Goal: Task Accomplishment & Management: Use online tool/utility

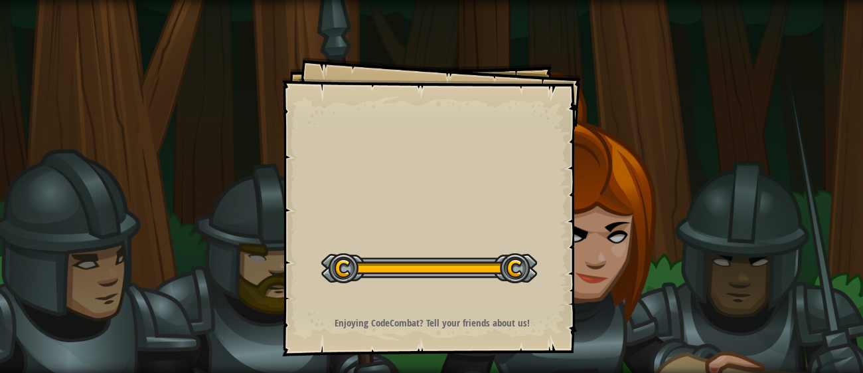
drag, startPoint x: 0, startPoint y: 0, endPoint x: 299, endPoint y: 220, distance: 371.5
click at [299, 220] on div "Goals Start Level Error loading from server. Try refreshing the page. You'll ne…" at bounding box center [431, 206] width 299 height 299
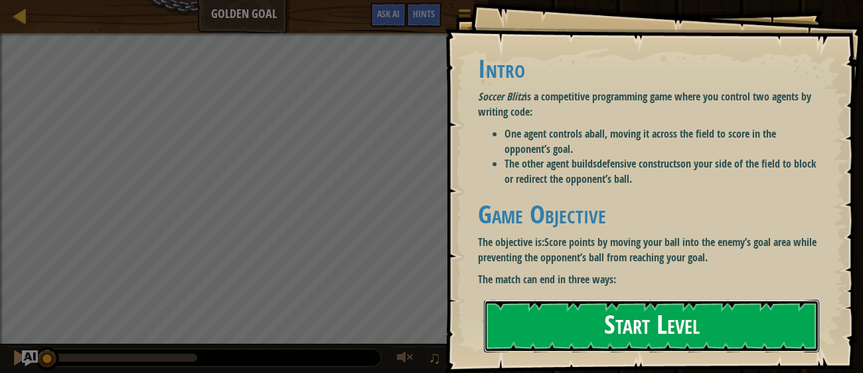
click at [680, 299] on button "Start Level" at bounding box center [651, 325] width 335 height 52
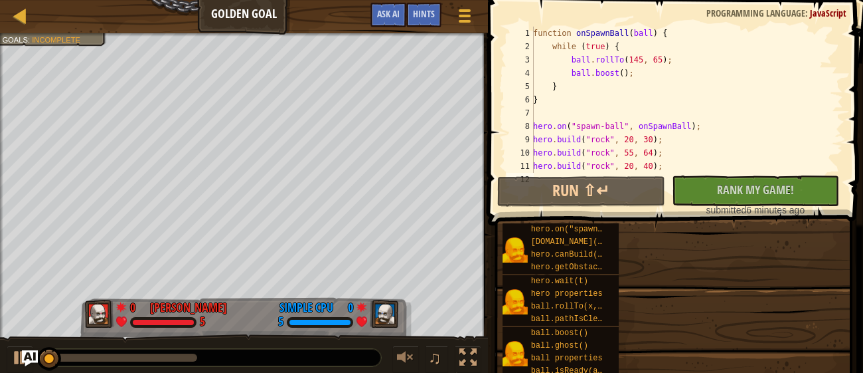
click at [680, 173] on span at bounding box center [677, 93] width 386 height 264
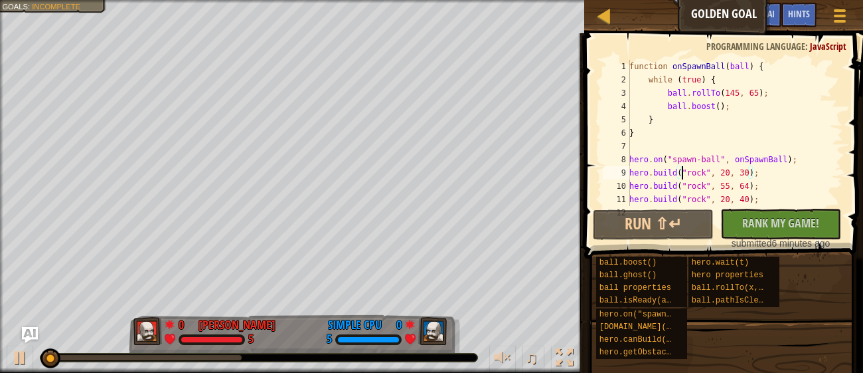
click at [676, 170] on div "function onSpawnBall ( ball ) { while ( true ) { ball . rollTo ( 145 , 65 ) ; b…" at bounding box center [783, 146] width 313 height 173
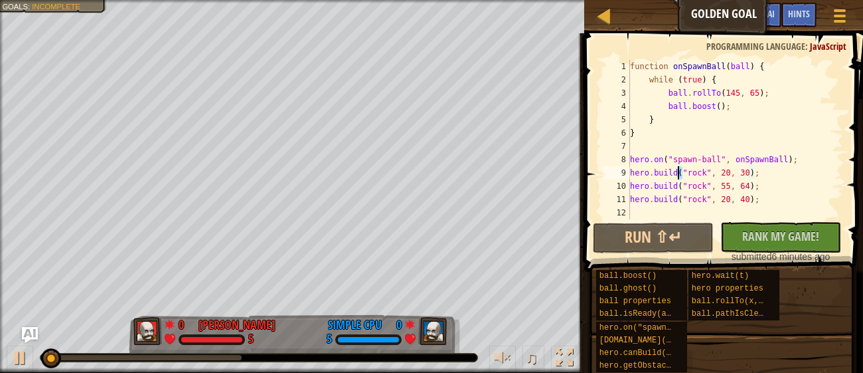
type textarea "[DOMAIN_NAME]("rock", 20, 30);"
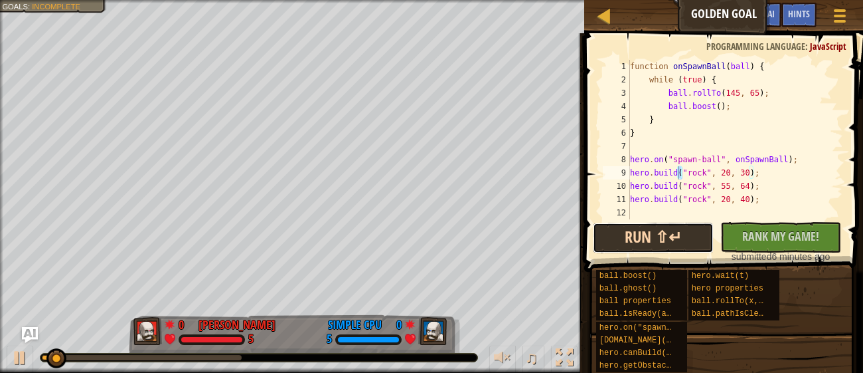
click at [698, 236] on button "Run ⇧↵" at bounding box center [653, 237] width 121 height 31
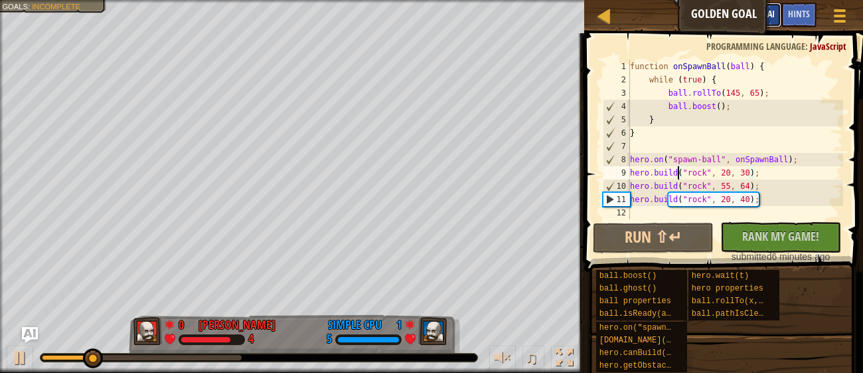
click at [767, 21] on button "Ask AI" at bounding box center [764, 15] width 36 height 25
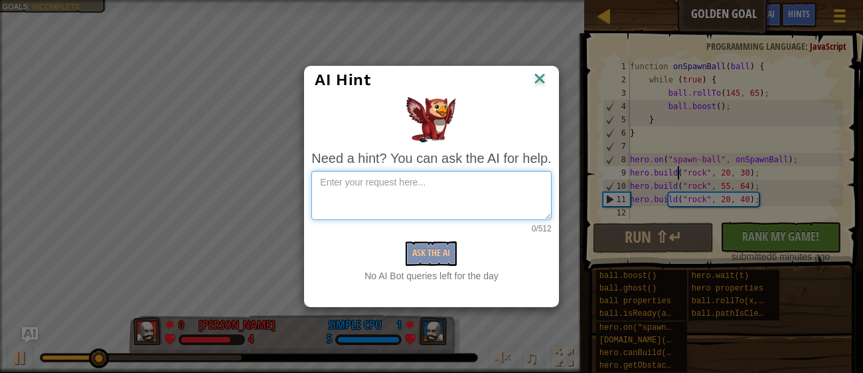
click at [366, 202] on textarea at bounding box center [431, 195] width 240 height 49
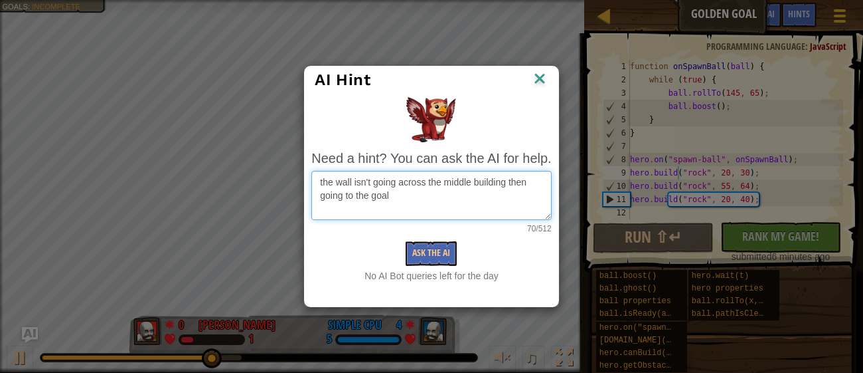
click at [422, 179] on textarea "the wall isn't going across the middle building then going to the goal" at bounding box center [431, 195] width 240 height 49
type textarea "the wall isn't going around the middle building then going to the goal"
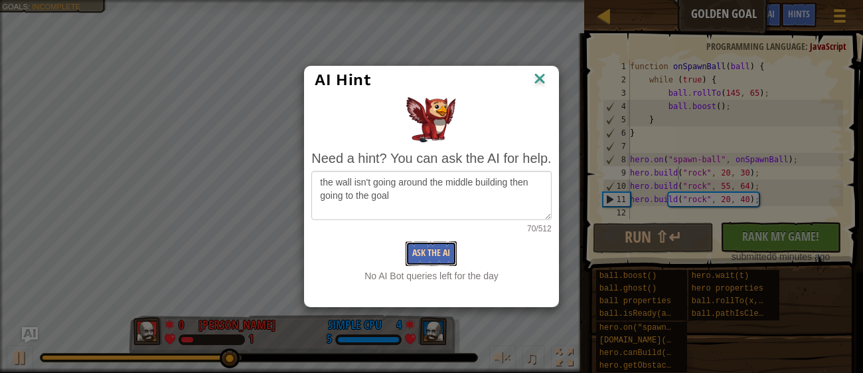
click at [451, 256] on button "Ask the AI" at bounding box center [431, 253] width 51 height 25
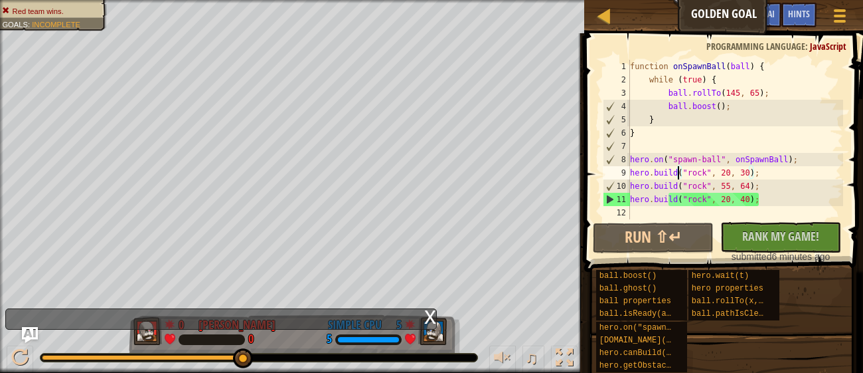
click at [696, 104] on div "function onSpawnBall ( ball ) { while ( true ) { ball . rollTo ( 145 , 65 ) ; b…" at bounding box center [736, 153] width 216 height 186
click at [746, 93] on div "function onSpawnBall ( ball ) { while ( true ) { ball . rollTo ( 145 , 65 ) ; b…" at bounding box center [736, 153] width 216 height 186
click at [740, 88] on div "function onSpawnBall ( ball ) { while ( true ) { ball . rollTo ( 145 , 65 ) ; b…" at bounding box center [736, 153] width 216 height 186
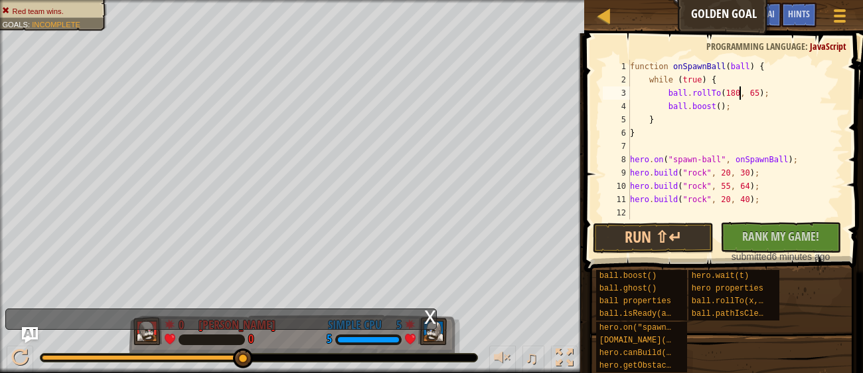
scroll to position [5, 9]
click at [639, 236] on button "Run ⇧↵" at bounding box center [653, 237] width 121 height 31
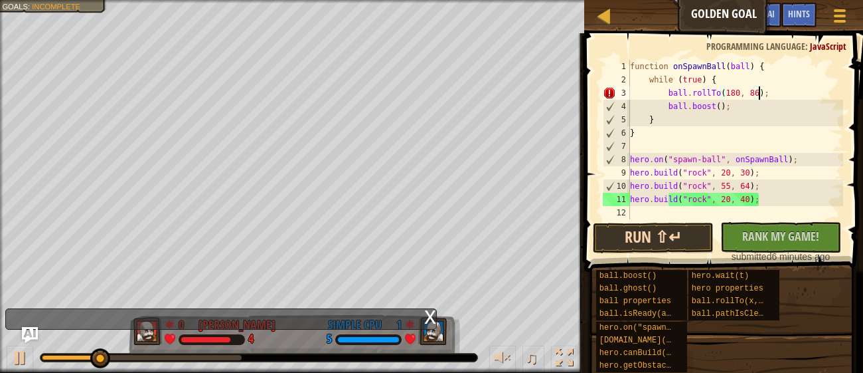
scroll to position [5, 10]
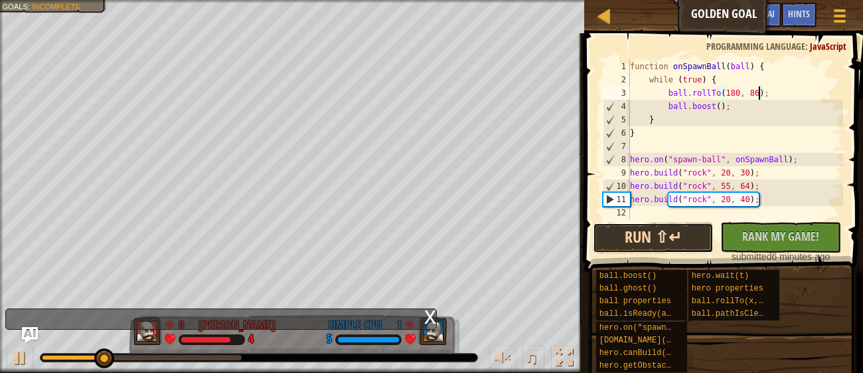
click at [647, 236] on button "Run ⇧↵" at bounding box center [653, 237] width 121 height 31
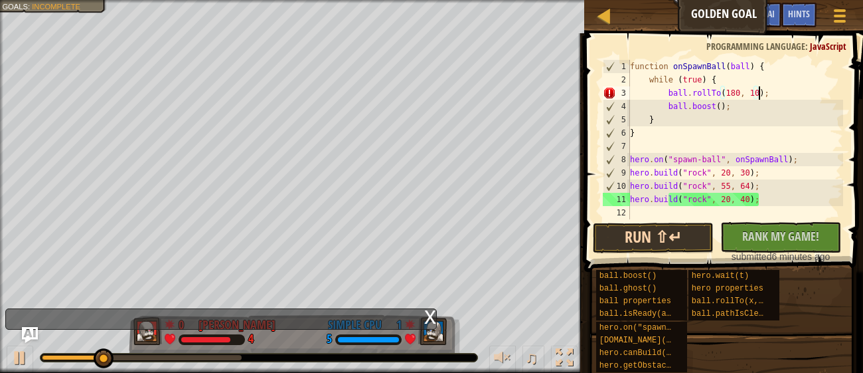
scroll to position [5, 11]
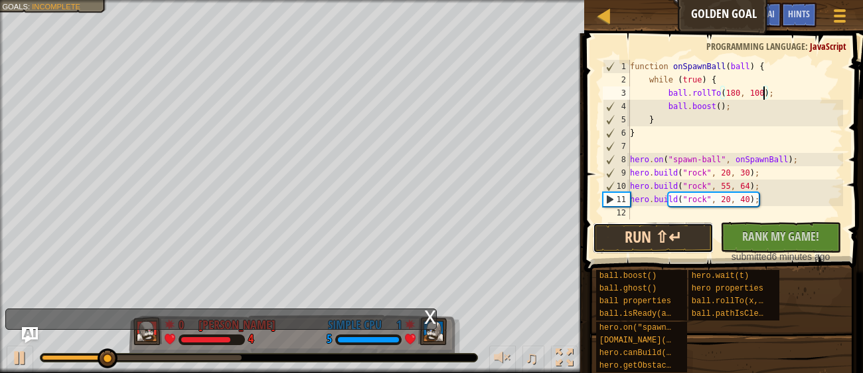
click at [647, 250] on button "Run ⇧↵" at bounding box center [653, 237] width 121 height 31
click at [617, 242] on button "Run ⇧↵" at bounding box center [653, 237] width 121 height 31
click at [629, 244] on button "Run ⇧↵" at bounding box center [653, 237] width 121 height 31
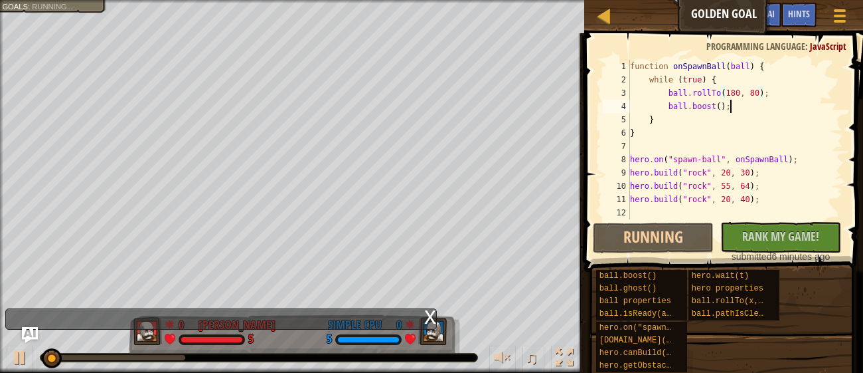
click at [732, 111] on div "function onSpawnBall ( ball ) { while ( true ) { ball . rollTo ( 180 , 80 ) ; b…" at bounding box center [736, 153] width 216 height 186
click at [718, 118] on div "function onSpawnBall ( ball ) { while ( true ) { ball . rollTo ( 180 , 80 ) ; b…" at bounding box center [736, 153] width 216 height 186
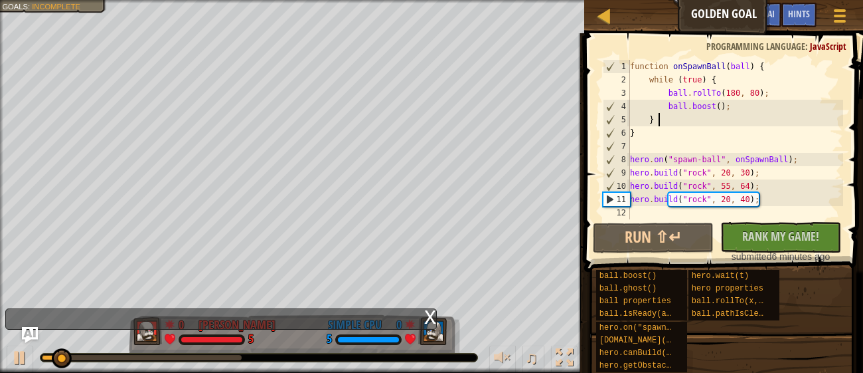
type textarea "}"
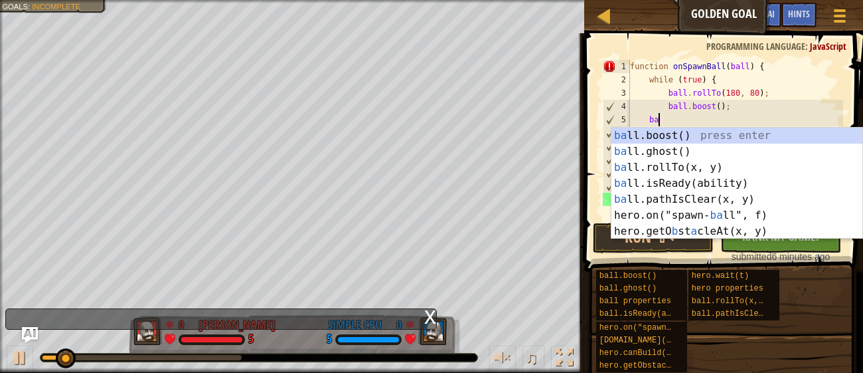
scroll to position [5, 1]
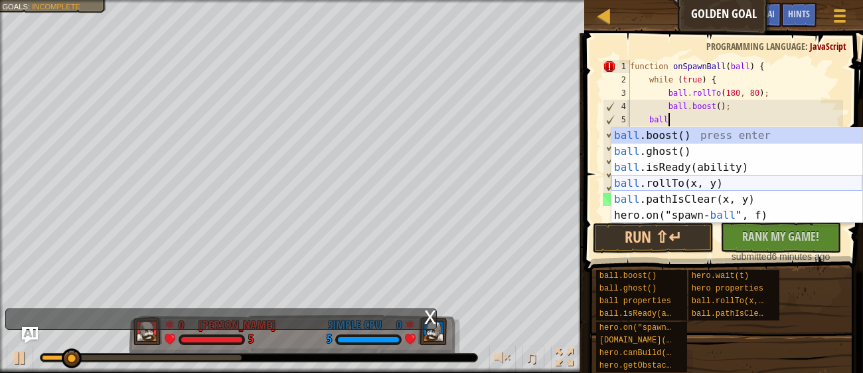
click at [743, 184] on div "ball .boost() press enter ball .ghost() press enter ball .isReady(ability) pres…" at bounding box center [737, 190] width 251 height 127
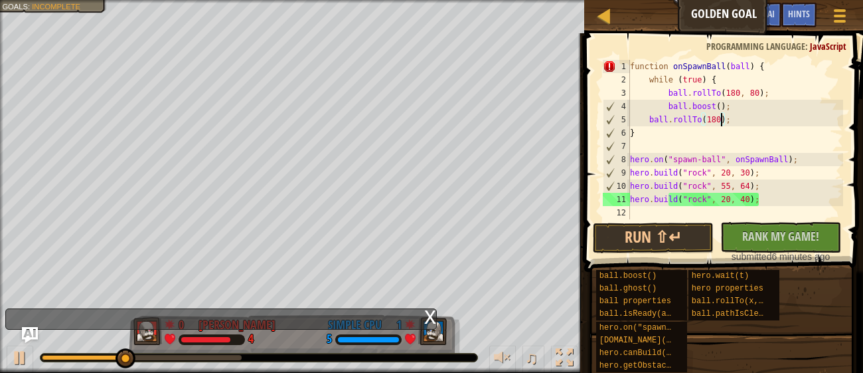
scroll to position [5, 8]
click at [756, 94] on div "function onSpawnBall ( ball ) { while ( true ) { ball . rollTo ( 180 , 80 ) ; b…" at bounding box center [736, 153] width 216 height 186
click at [671, 238] on button "Run ⇧↵" at bounding box center [653, 237] width 121 height 31
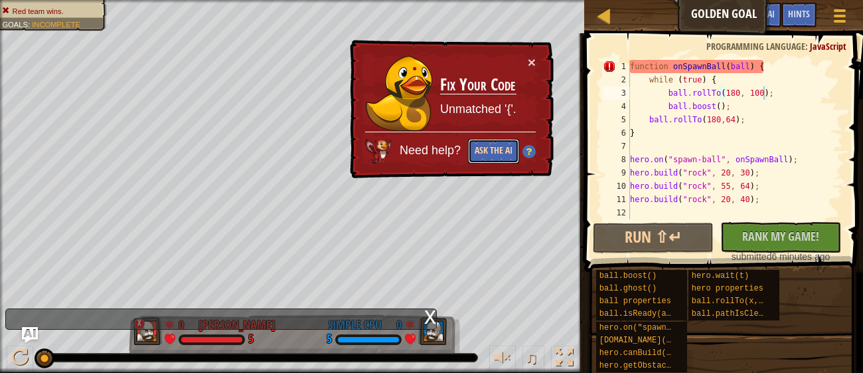
click at [499, 144] on button "Ask the AI" at bounding box center [493, 151] width 51 height 25
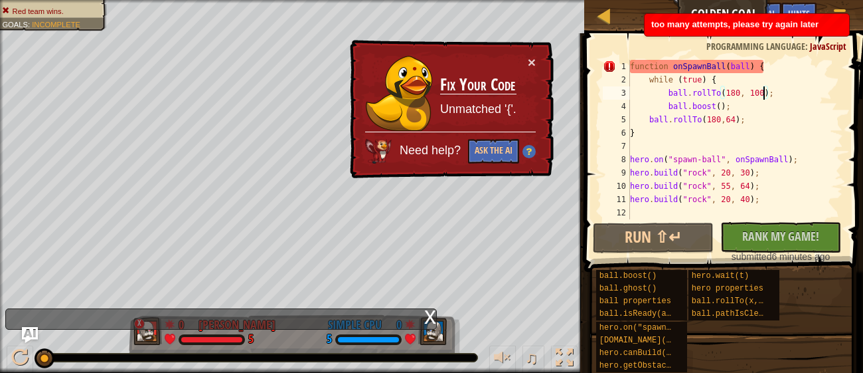
click at [788, 64] on div "function onSpawnBall ( ball ) { while ( true ) { ball . rollTo ( 180 , 100 ) ; …" at bounding box center [736, 153] width 216 height 186
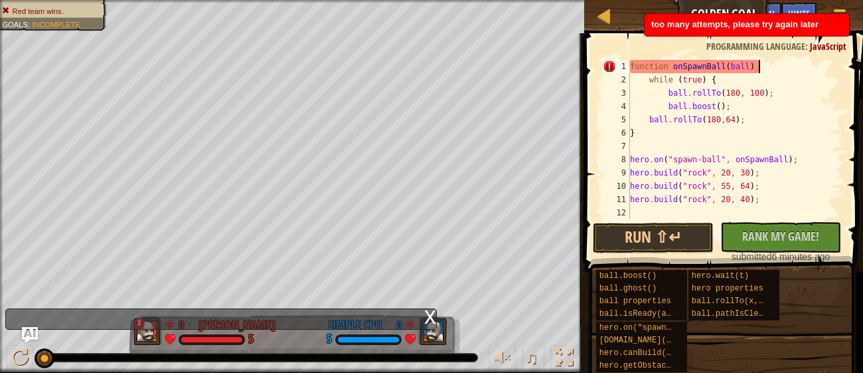
scroll to position [5, 10]
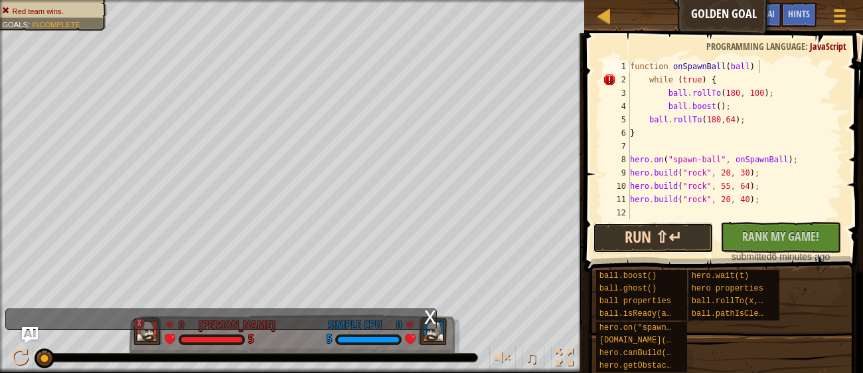
click at [701, 233] on button "Run ⇧↵" at bounding box center [653, 237] width 121 height 31
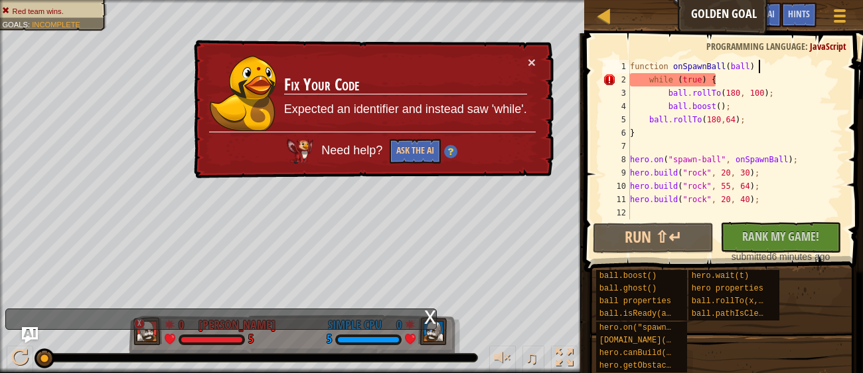
click at [721, 80] on div "function onSpawnBall ( ball ) while ( true ) { ball . rollTo ( 180 , 100 ) ; ba…" at bounding box center [736, 153] width 216 height 186
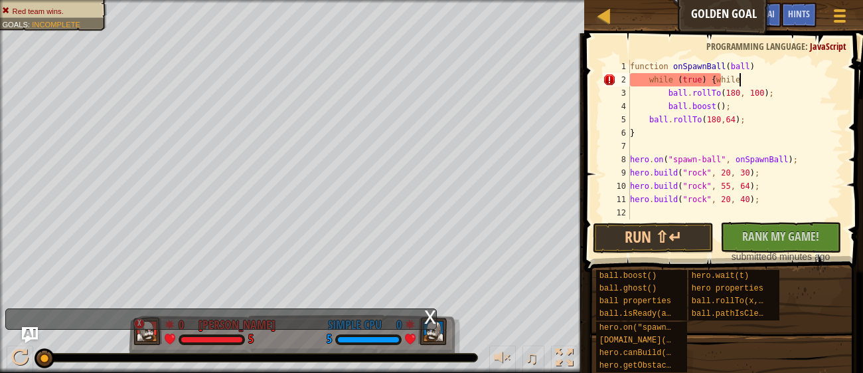
scroll to position [5, 9]
click at [616, 240] on button "Run ⇧↵" at bounding box center [653, 237] width 121 height 31
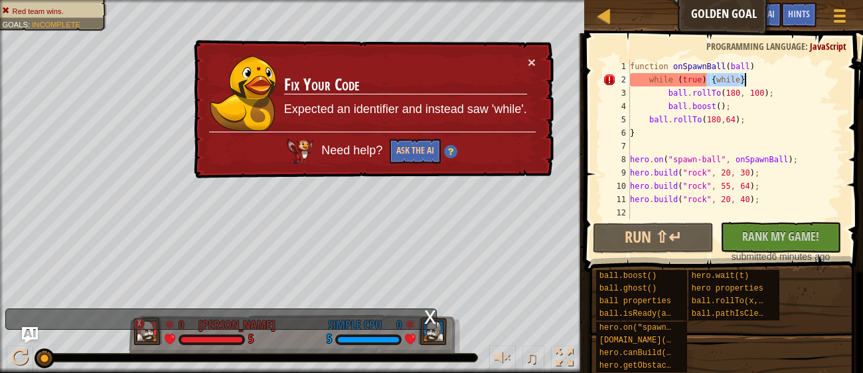
drag, startPoint x: 709, startPoint y: 78, endPoint x: 750, endPoint y: 76, distance: 41.2
click at [750, 76] on div "function onSpawnBall ( ball ) while ( true ) { while } ball . rollTo ( 180 , 10…" at bounding box center [736, 153] width 216 height 186
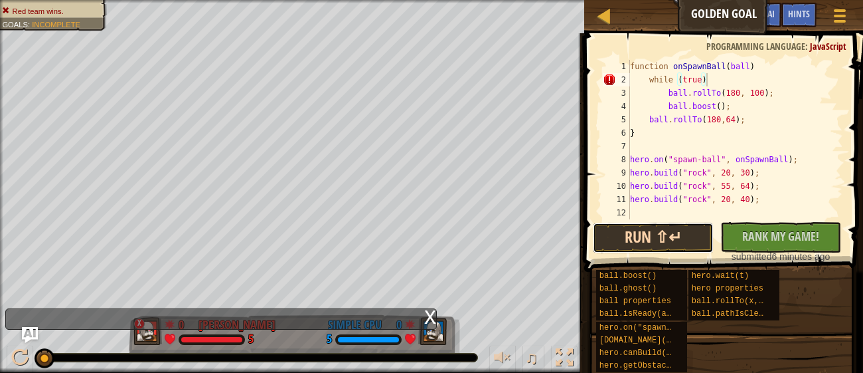
click at [691, 242] on button "Run ⇧↵" at bounding box center [653, 237] width 121 height 31
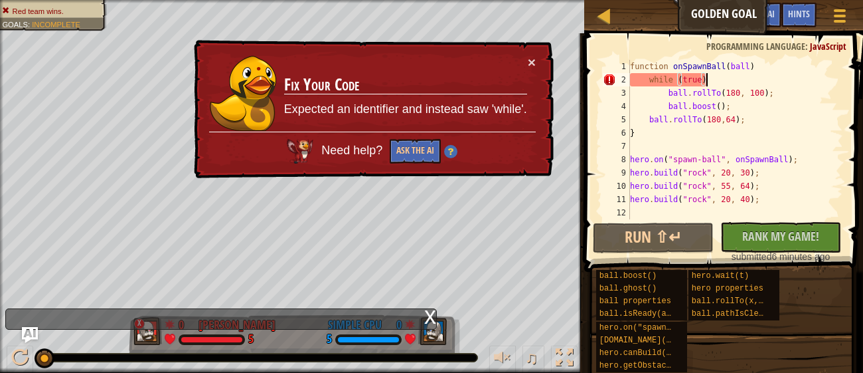
click at [451, 150] on img at bounding box center [450, 151] width 13 height 13
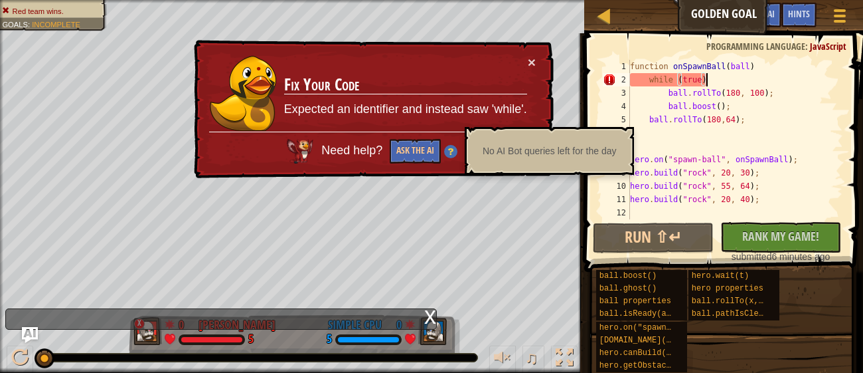
click at [452, 151] on img at bounding box center [450, 151] width 13 height 13
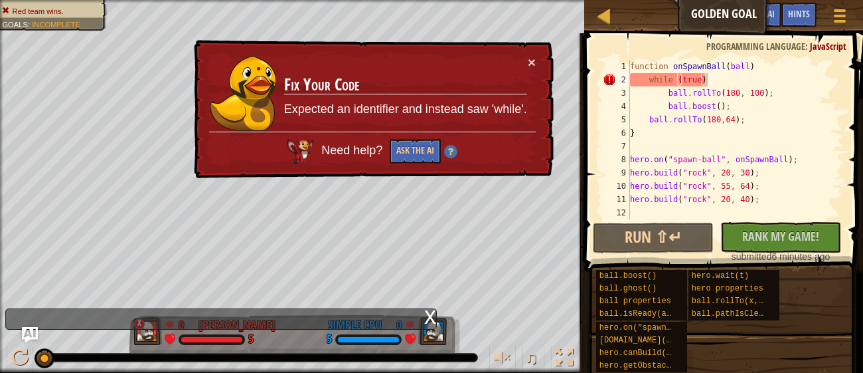
click at [366, 106] on p "Expected an identifier and instead saw 'while'." at bounding box center [405, 109] width 243 height 17
drag, startPoint x: 366, startPoint y: 106, endPoint x: 361, endPoint y: 98, distance: 9.6
click at [361, 98] on td "Fix Your Code Expected an identifier and instead saw 'while'." at bounding box center [406, 93] width 244 height 76
click at [682, 81] on div "function onSpawnBall ( ball ) while ( true ) ball . rollTo ( 180 , 100 ) ; ball…" at bounding box center [736, 153] width 216 height 186
click at [632, 88] on div "function onSpawnBall ( ball ) while ( true ) ball . rollTo ( 180 , 100 ) ; ball…" at bounding box center [736, 153] width 216 height 186
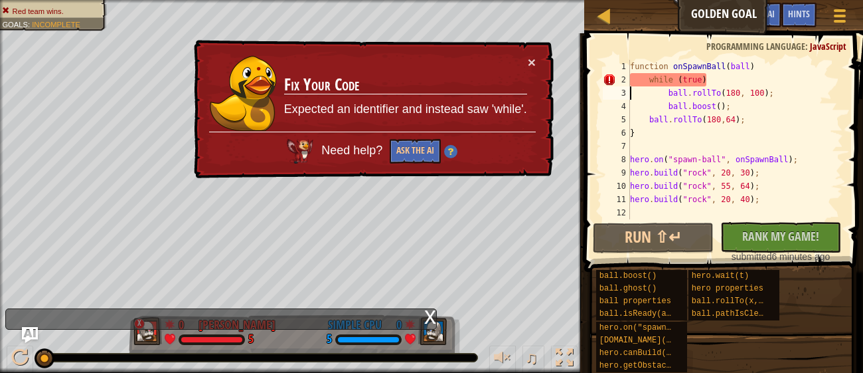
click at [650, 83] on div "function onSpawnBall ( ball ) while ( true ) ball . rollTo ( 180 , 100 ) ; ball…" at bounding box center [736, 153] width 216 height 186
type textarea "while (true)"
drag, startPoint x: 650, startPoint y: 83, endPoint x: 744, endPoint y: 86, distance: 94.3
click at [744, 86] on div "function onSpawnBall ( ball ) while ( true ) ball . rollTo ( 180 , 100 ) ; ball…" at bounding box center [736, 153] width 216 height 186
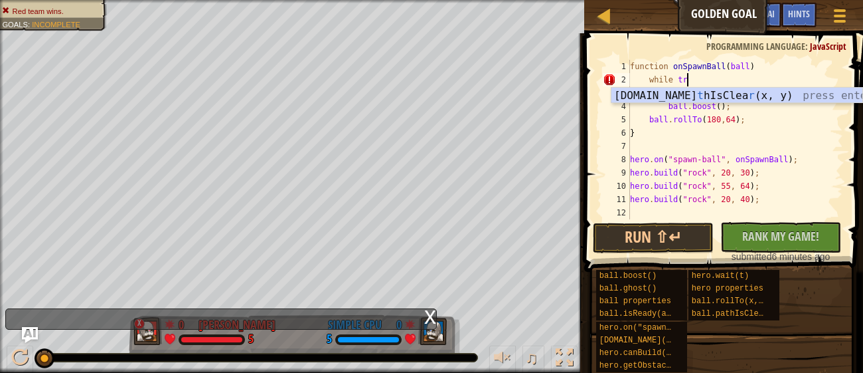
scroll to position [5, 4]
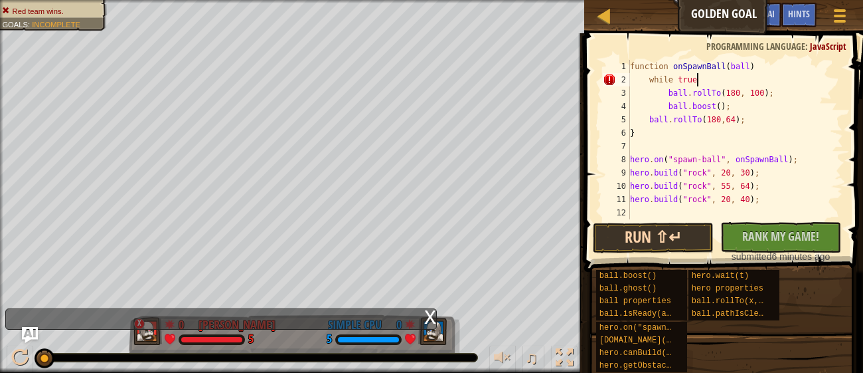
type textarea "while true"
click at [706, 235] on button "Run ⇧↵" at bounding box center [653, 237] width 121 height 31
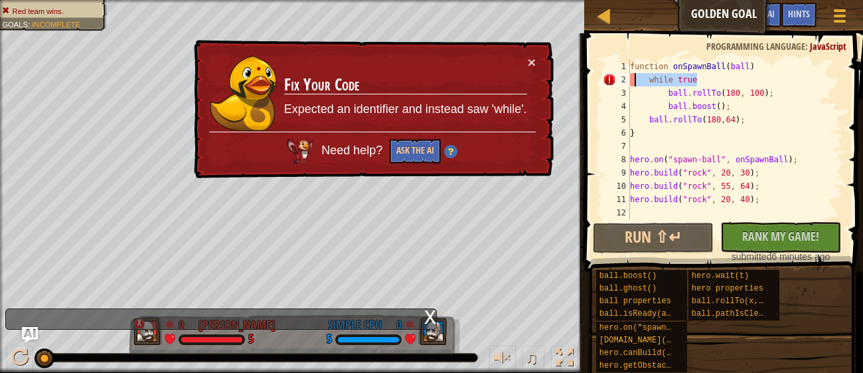
drag, startPoint x: 712, startPoint y: 74, endPoint x: 630, endPoint y: 75, distance: 81.7
click at [630, 75] on div "function onSpawnBall ( ball ) while true ball . rollTo ( 180 , 100 ) ; ball . b…" at bounding box center [736, 153] width 216 height 186
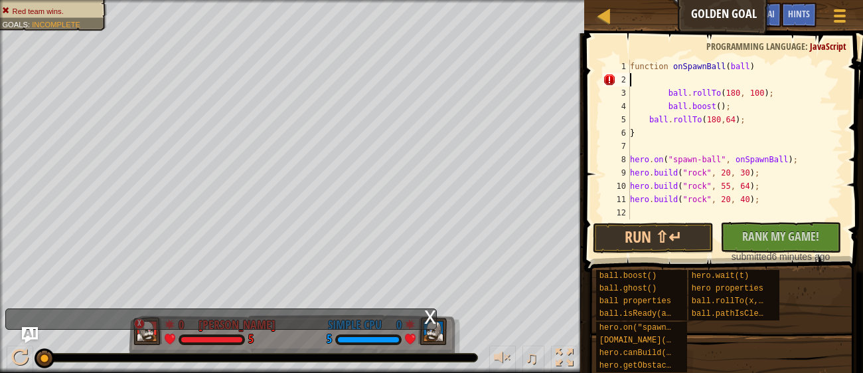
scroll to position [5, 0]
click at [691, 227] on button "Run ⇧↵" at bounding box center [653, 237] width 121 height 31
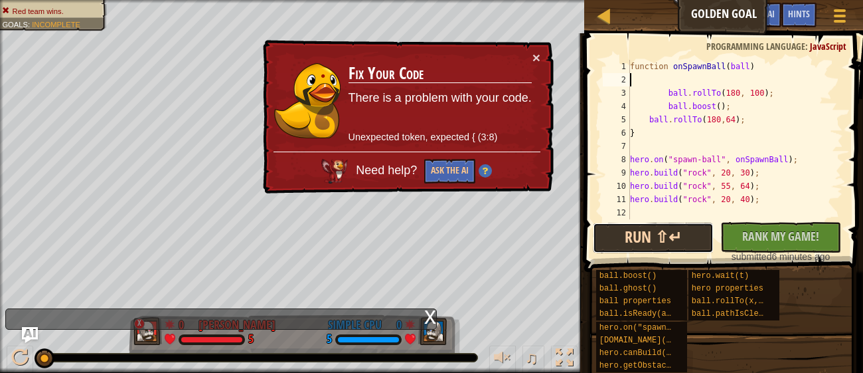
click at [691, 227] on button "Run ⇧↵" at bounding box center [653, 237] width 121 height 31
click at [630, 146] on div "7" at bounding box center [616, 145] width 27 height 13
type textarea "hero.on("spawn-ball", onSpawnBall);"
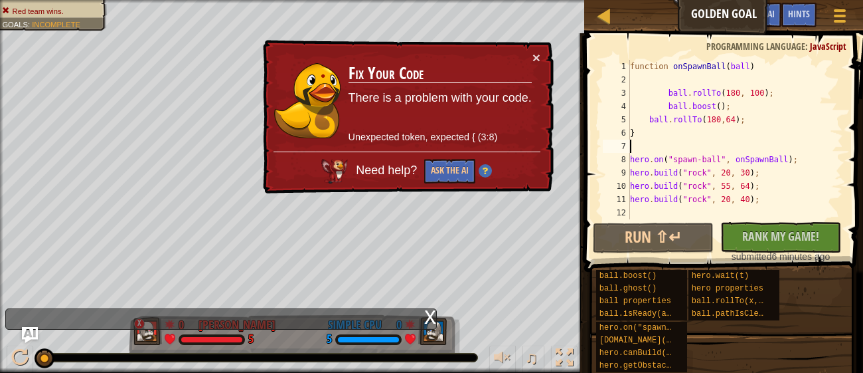
type textarea "}"
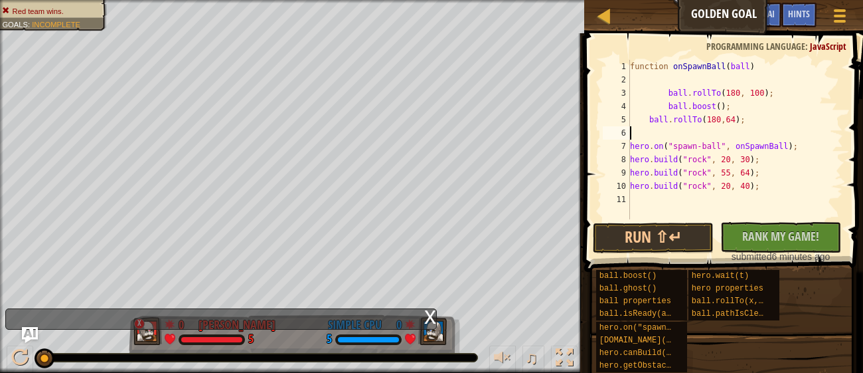
type textarea "ball.rollTo(180,64);"
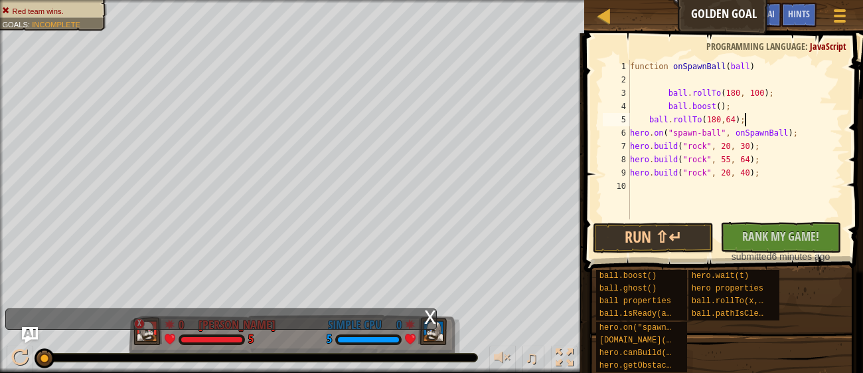
click at [633, 80] on div "function onSpawnBall ( ball ) ball . rollTo ( 180 , 100 ) ; ball . boost ( ) ; …" at bounding box center [736, 153] width 216 height 186
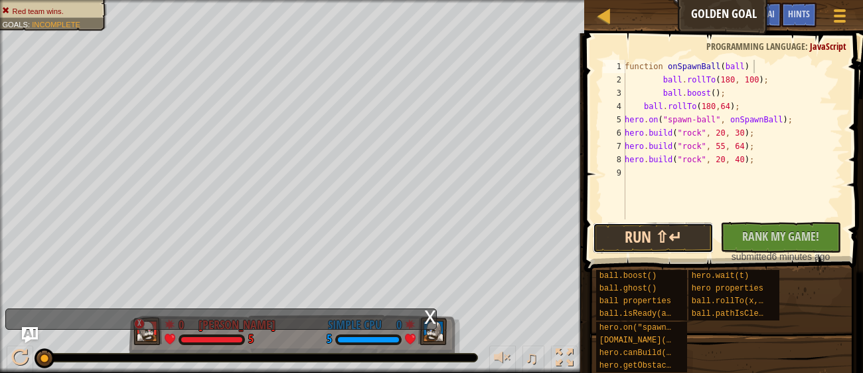
click at [673, 222] on button "Run ⇧↵" at bounding box center [653, 237] width 121 height 31
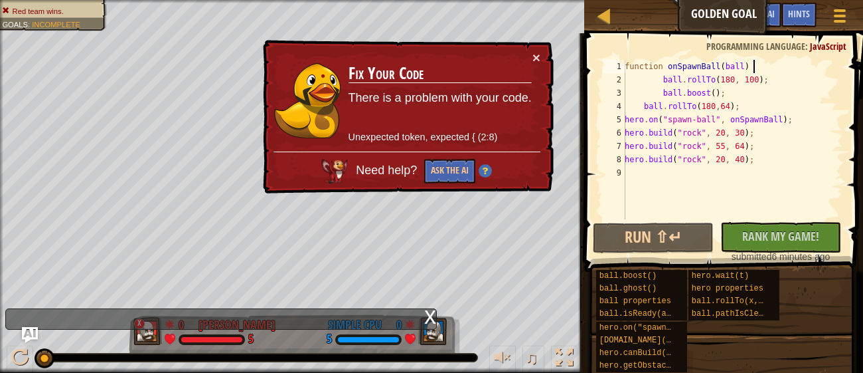
click at [639, 114] on div "function onSpawnBall ( ball ) ball . rollTo ( 180 , 100 ) ; ball . boost ( ) ; …" at bounding box center [732, 153] width 221 height 186
click at [534, 58] on button "×" at bounding box center [535, 55] width 9 height 14
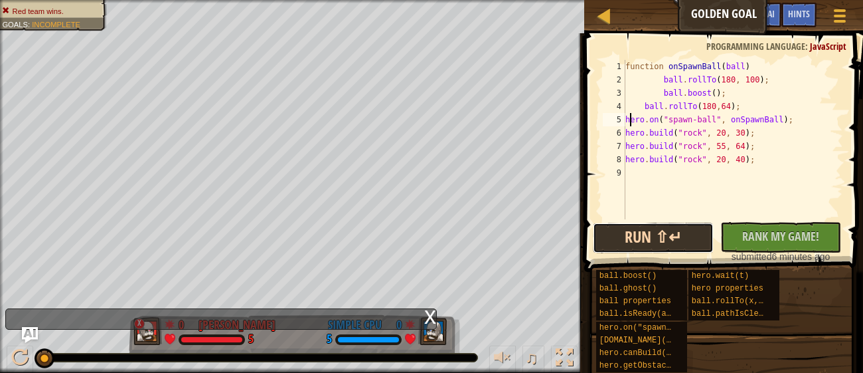
click at [689, 241] on button "Run ⇧↵" at bounding box center [653, 237] width 121 height 31
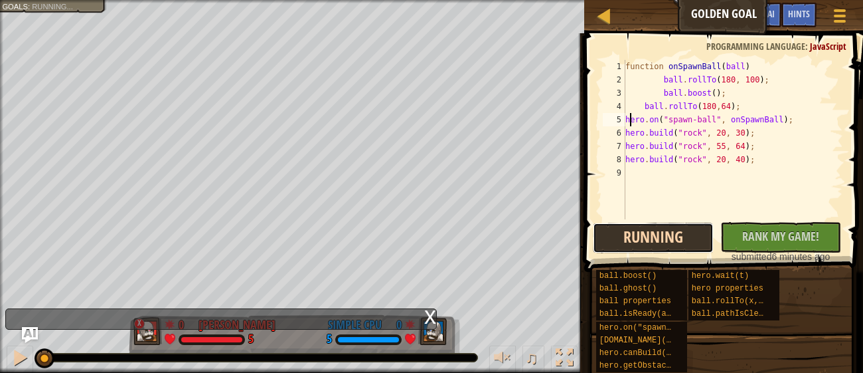
click at [689, 241] on button "Running" at bounding box center [653, 237] width 121 height 31
click at [688, 240] on button "Running" at bounding box center [653, 237] width 121 height 31
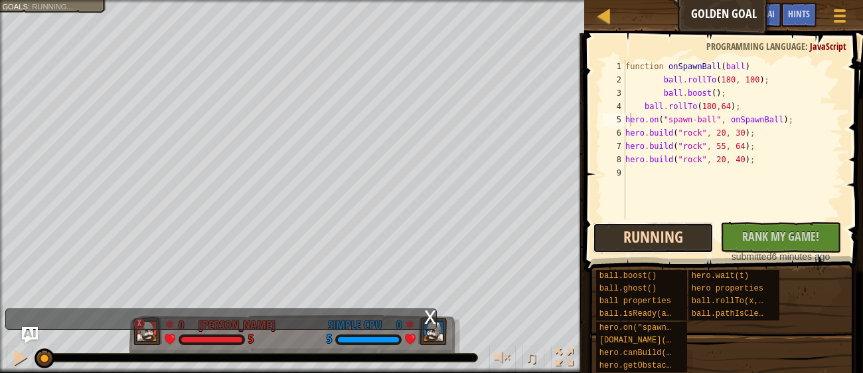
click at [688, 240] on button "Running" at bounding box center [653, 237] width 121 height 31
click at [687, 240] on button "Running" at bounding box center [653, 237] width 121 height 31
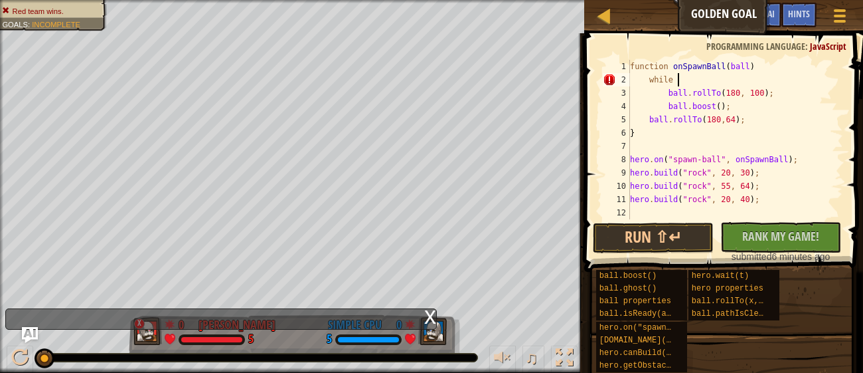
type textarea "while"
click at [762, 88] on div "function onSpawnBall ( ball ) { while ( true ) { ball . rollTo ( 180 , 80 ) ; b…" at bounding box center [736, 153] width 216 height 186
click at [659, 232] on button "Run ⇧↵" at bounding box center [653, 237] width 121 height 31
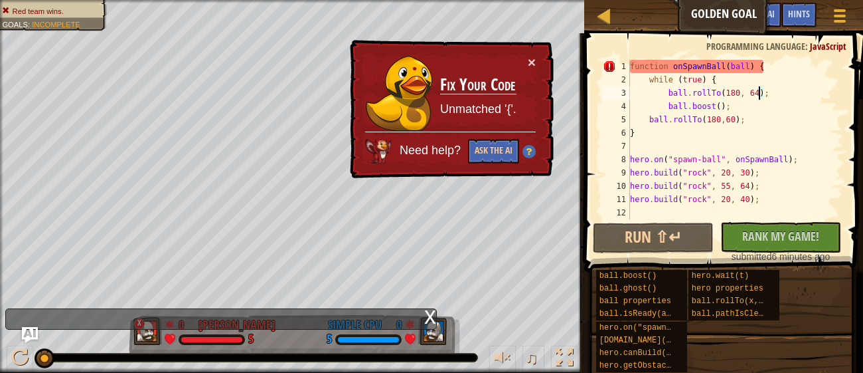
click at [776, 67] on div "function onSpawnBall ( ball ) { while ( true ) { ball . rollTo ( 180 , 64 ) ; b…" at bounding box center [736, 153] width 216 height 186
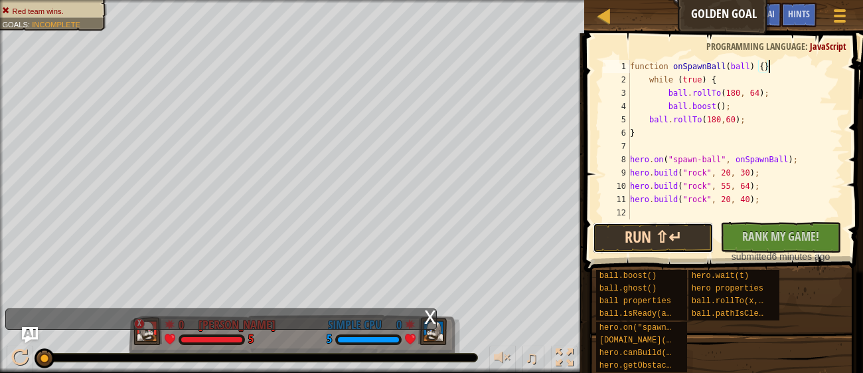
click at [669, 246] on button "Run ⇧↵" at bounding box center [653, 237] width 121 height 31
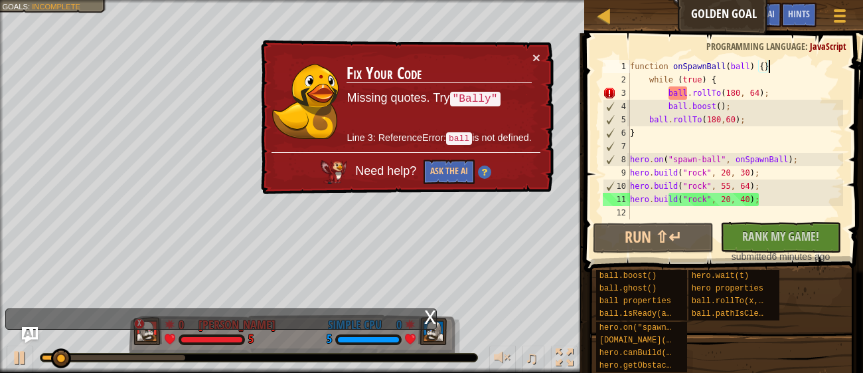
click at [685, 90] on div "function onSpawnBall ( ball ) { } while ( true ) { ball . rollTo ( 180 , 64 ) ;…" at bounding box center [736, 153] width 216 height 186
click at [428, 168] on button "Ask the AI" at bounding box center [449, 172] width 52 height 25
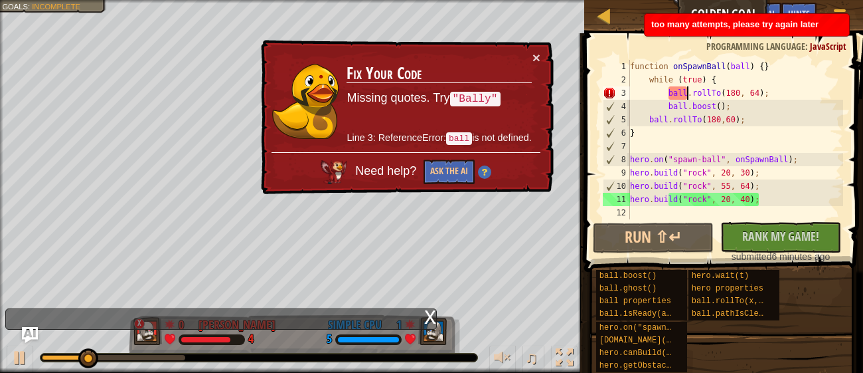
click at [474, 131] on p "Line 3: ReferenceError: ball is not defined." at bounding box center [439, 137] width 185 height 17
click at [472, 129] on p "Line 3: ReferenceError: ball is not defined." at bounding box center [439, 137] width 185 height 17
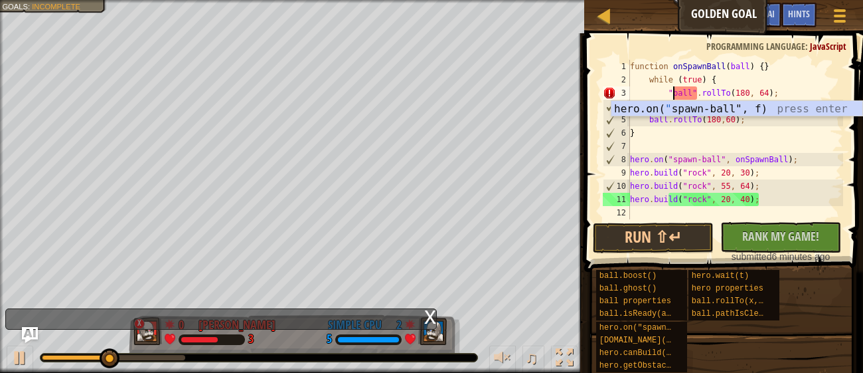
scroll to position [5, 3]
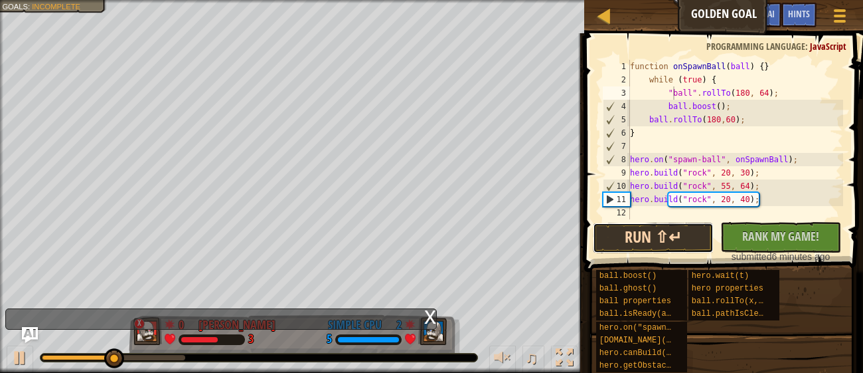
click at [665, 248] on button "Run ⇧↵" at bounding box center [653, 237] width 121 height 31
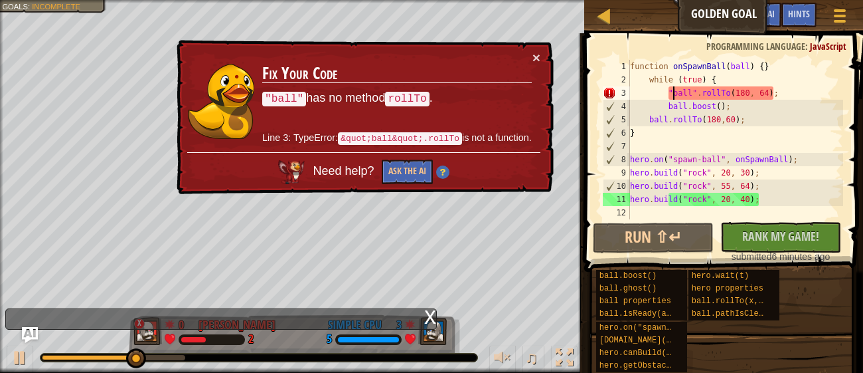
click at [698, 89] on div "function onSpawnBall ( ball ) { } while ( true ) { "ball" . rollTo ( 180 , 64 )…" at bounding box center [736, 153] width 216 height 186
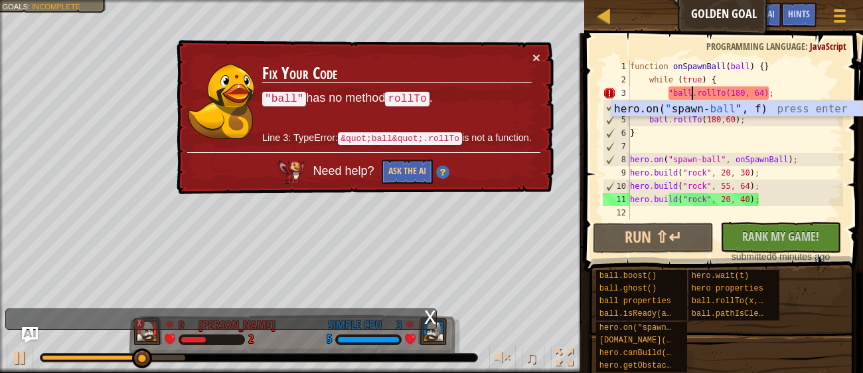
click at [673, 88] on div "function onSpawnBall ( ball ) { } while ( true ) { "ball.rollTo(180, 64); ball …" at bounding box center [736, 153] width 216 height 186
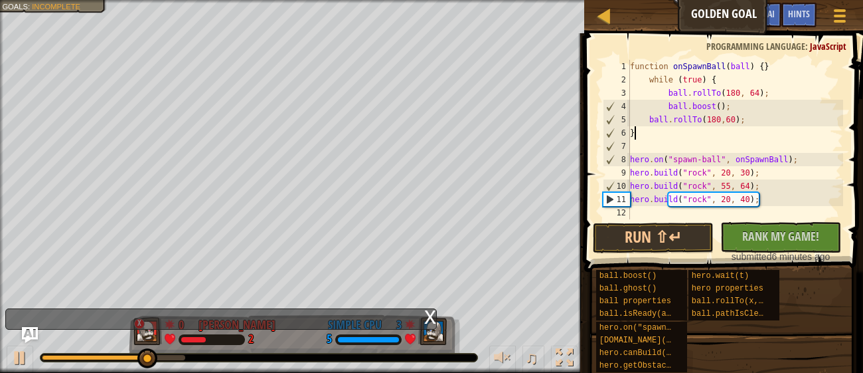
click at [681, 137] on div "function onSpawnBall ( ball ) { } while ( true ) { ball . rollTo ( 180 , 64 ) ;…" at bounding box center [736, 153] width 216 height 186
click at [667, 95] on div "function onSpawnBall ( ball ) { } while ( true ) { ball . rollTo ( 180 , 64 ) ;…" at bounding box center [736, 153] width 216 height 186
click at [697, 227] on button "Run ⇧↵" at bounding box center [653, 237] width 121 height 31
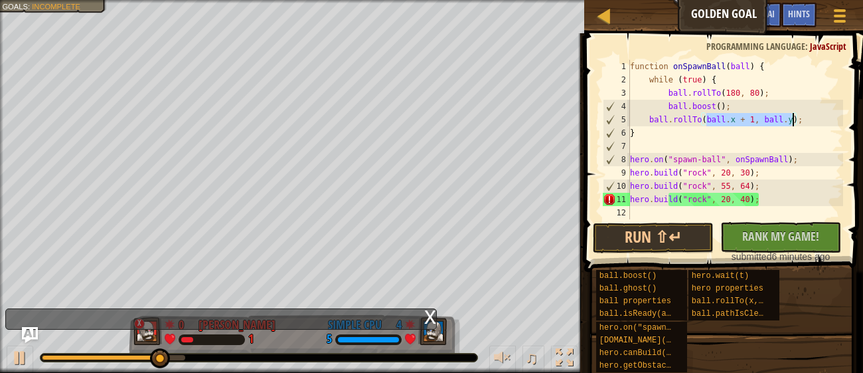
type textarea "ball"
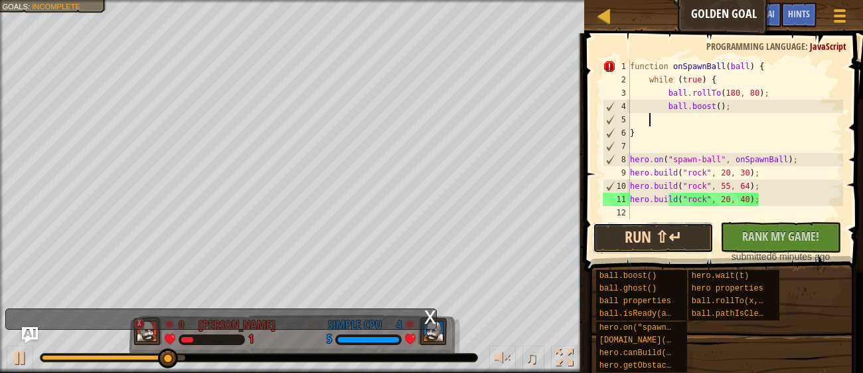
click at [685, 240] on button "Run ⇧↵" at bounding box center [653, 237] width 121 height 31
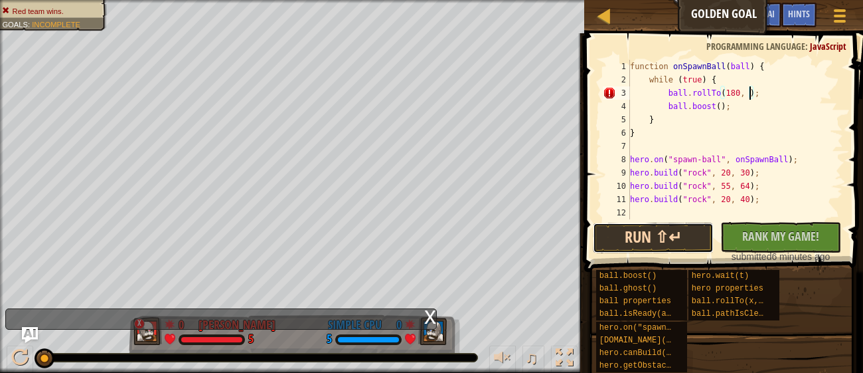
click at [685, 240] on button "Run ⇧↵" at bounding box center [653, 237] width 121 height 31
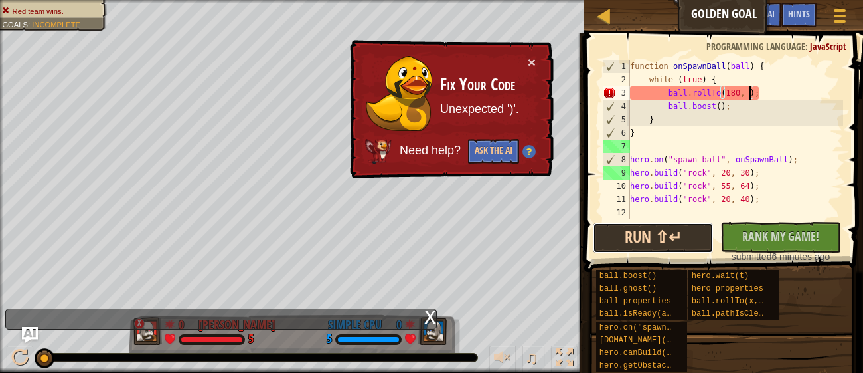
click at [685, 240] on button "Run ⇧↵" at bounding box center [653, 237] width 121 height 31
click at [529, 66] on button "×" at bounding box center [533, 63] width 9 height 14
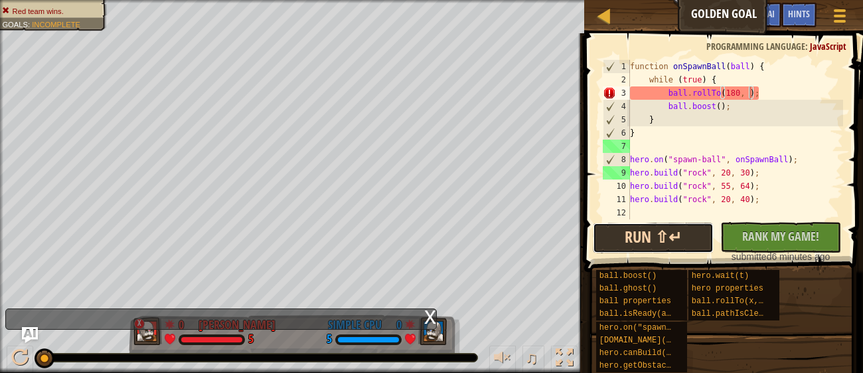
click at [614, 238] on button "Run ⇧↵" at bounding box center [653, 237] width 121 height 31
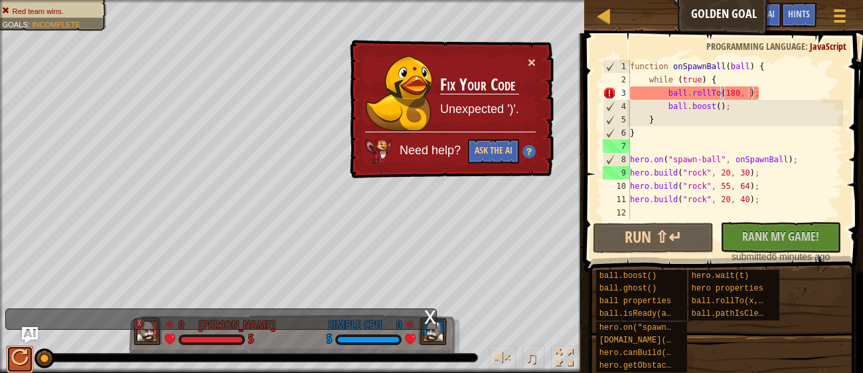
click at [25, 358] on div at bounding box center [19, 357] width 17 height 17
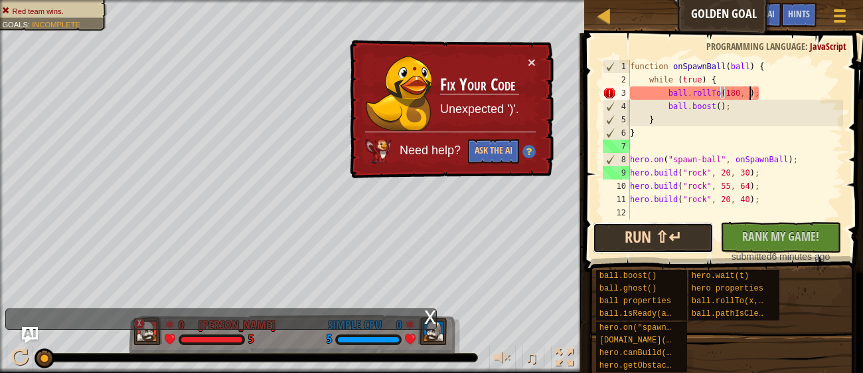
click at [694, 231] on button "Run ⇧↵" at bounding box center [653, 237] width 121 height 31
type textarea "ball.rollTo(180,);"
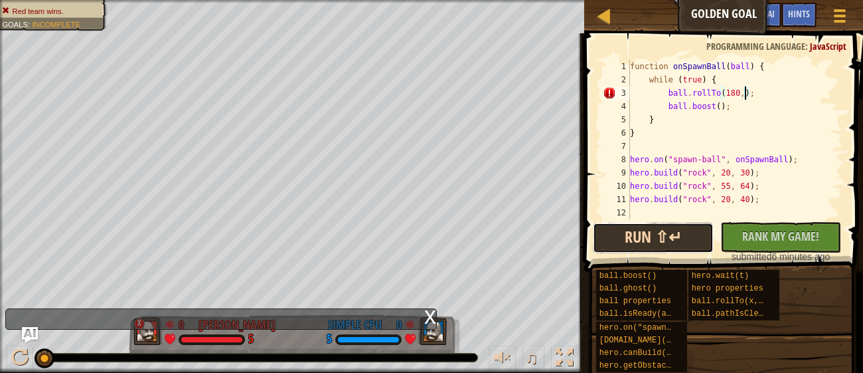
click at [682, 235] on button "Run ⇧↵" at bounding box center [653, 237] width 121 height 31
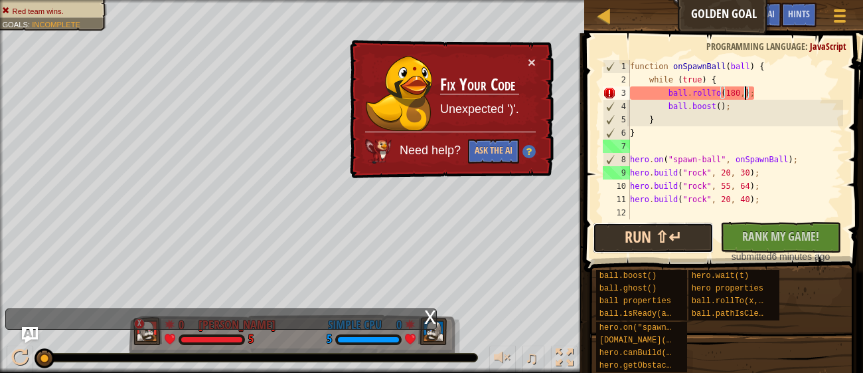
click at [628, 245] on button "Run ⇧↵" at bounding box center [653, 237] width 121 height 31
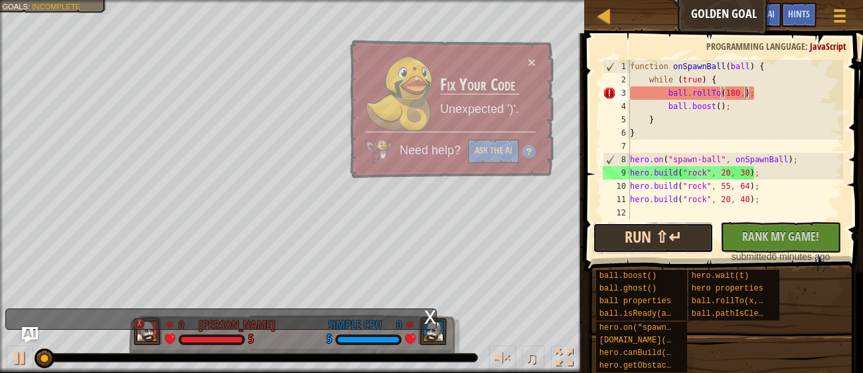
click at [628, 238] on button "Run ⇧↵" at bounding box center [653, 237] width 121 height 31
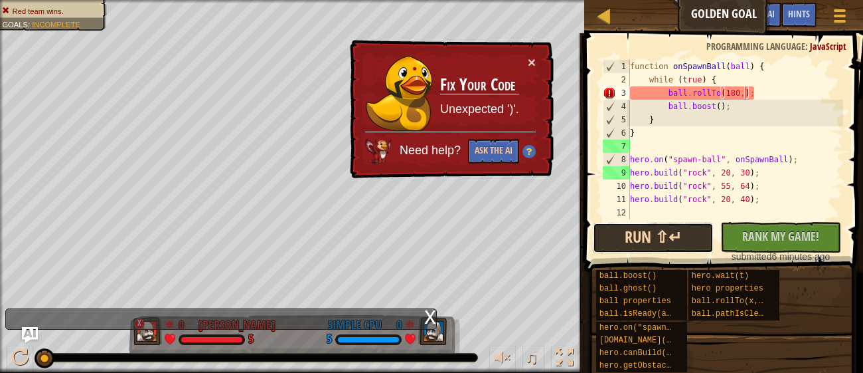
click at [625, 240] on button "Run ⇧↵" at bounding box center [653, 237] width 121 height 31
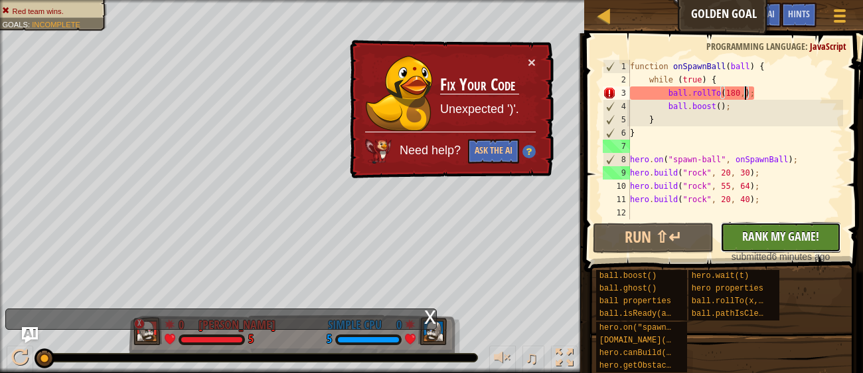
click at [793, 240] on span "Rank My Game!" at bounding box center [780, 236] width 77 height 17
click at [833, 23] on div at bounding box center [840, 15] width 18 height 19
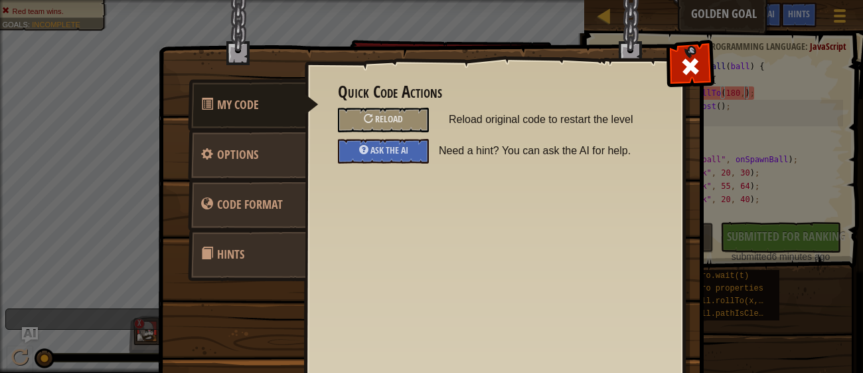
click at [422, 191] on div "Quick Code Actions Reload Reload original code to restart the level Ask the AI …" at bounding box center [494, 210] width 379 height 329
click at [422, 190] on div "Quick Code Actions Reload Reload original code to restart the level Ask the AI …" at bounding box center [494, 210] width 379 height 329
click at [684, 60] on span at bounding box center [690, 66] width 21 height 21
